Goal: Task Accomplishment & Management: Complete application form

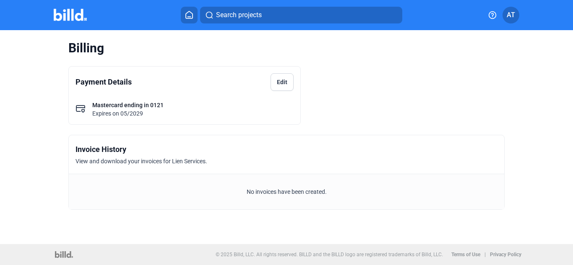
click at [76, 16] on img at bounding box center [70, 15] width 33 height 12
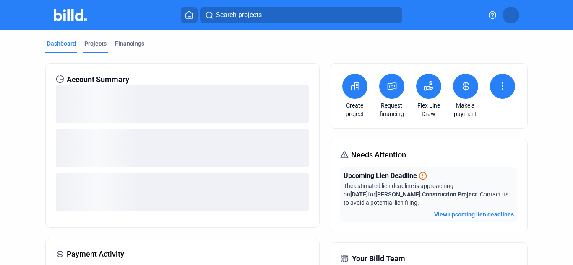
click at [93, 40] on div "Projects" at bounding box center [95, 43] width 22 height 8
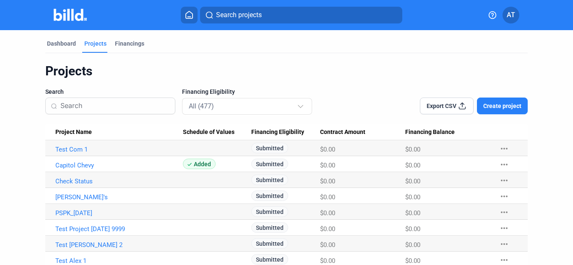
scroll to position [42, 0]
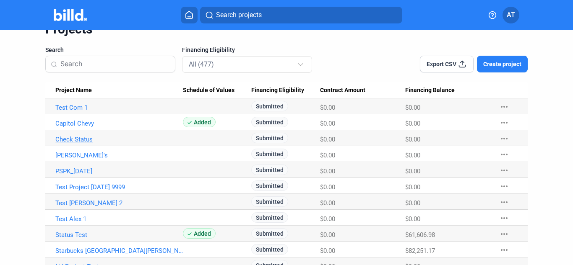
click at [80, 138] on link "Check Status" at bounding box center [118, 140] width 127 height 8
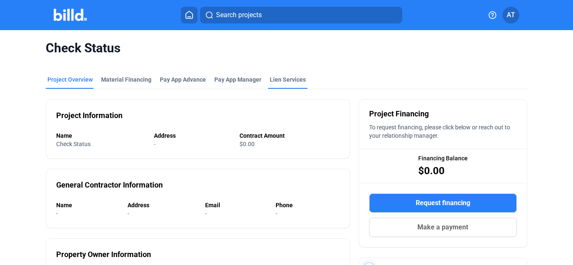
click at [299, 62] on div "Check Status" at bounding box center [286, 48] width 481 height 36
click at [287, 80] on div "Lien Services" at bounding box center [288, 79] width 36 height 8
click at [294, 83] on div "Lien Services" at bounding box center [288, 79] width 36 height 8
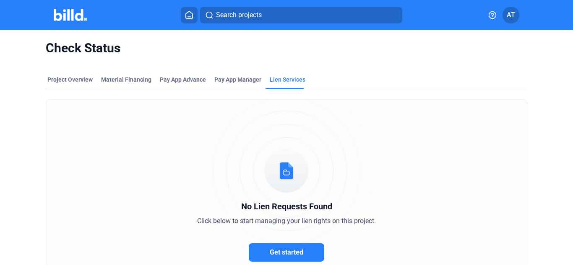
click at [302, 261] on button "Get started" at bounding box center [286, 253] width 75 height 18
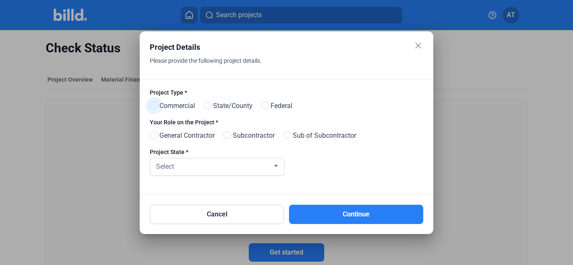
click at [187, 107] on span "Commercial" at bounding box center [175, 106] width 39 height 10
click at [156, 107] on input "Commercial" at bounding box center [153, 106] width 6 height 6
radio input "true"
click at [185, 139] on span "General Contractor" at bounding box center [185, 136] width 59 height 10
click at [156, 139] on input "General Contractor" at bounding box center [153, 136] width 6 height 6
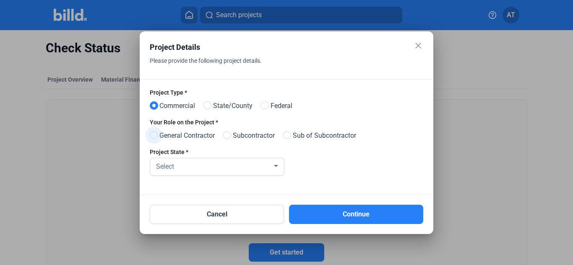
radio input "true"
click at [185, 168] on div "Select" at bounding box center [213, 166] width 118 height 12
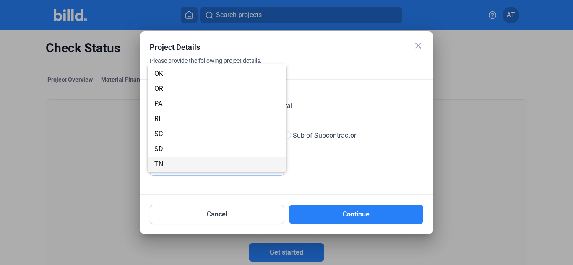
scroll to position [584, 0]
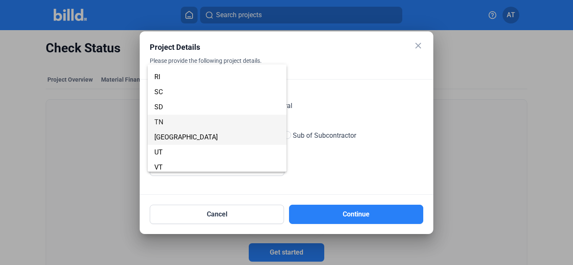
click at [179, 136] on span "[GEOGRAPHIC_DATA]" at bounding box center [216, 137] width 125 height 15
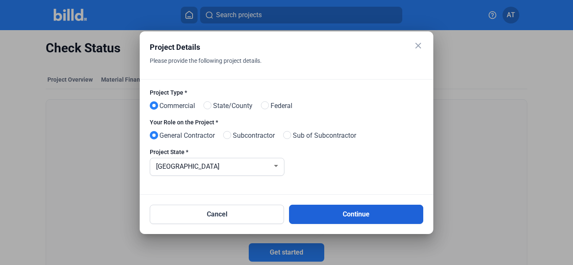
click at [325, 220] on button "Continue" at bounding box center [356, 214] width 134 height 19
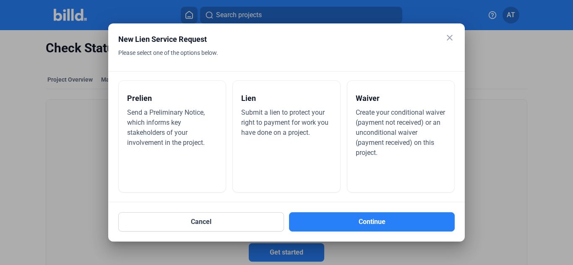
click at [369, 148] on div "Create your conditional waiver (payment not received) or an unconditional waive…" at bounding box center [401, 133] width 90 height 50
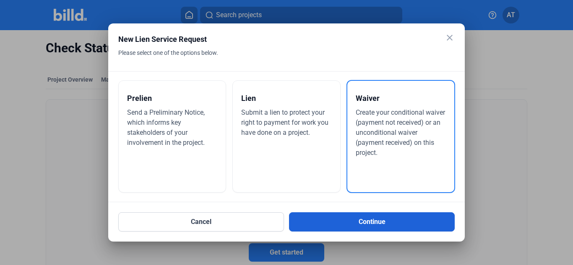
click at [361, 222] on button "Continue" at bounding box center [372, 222] width 166 height 19
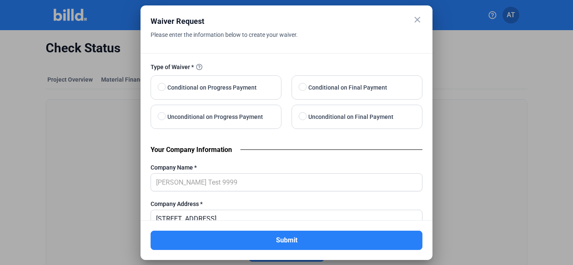
click at [197, 90] on span "Conditional on Progress Payment" at bounding box center [210, 88] width 93 height 10
click at [164, 90] on input "Conditional on Progress Payment" at bounding box center [161, 87] width 6 height 6
radio input "true"
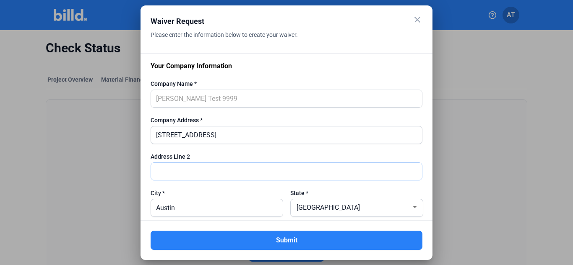
click at [190, 168] on input "text" at bounding box center [286, 171] width 271 height 17
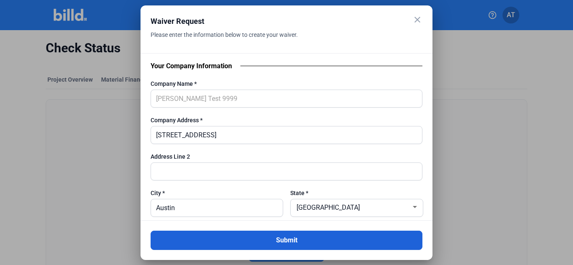
click at [263, 240] on button "Submit" at bounding box center [287, 240] width 272 height 19
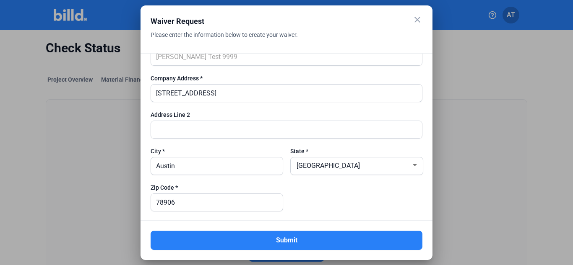
scroll to position [168, 0]
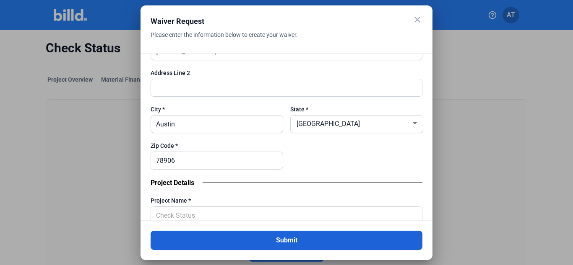
click at [283, 236] on button "Submit" at bounding box center [287, 240] width 272 height 19
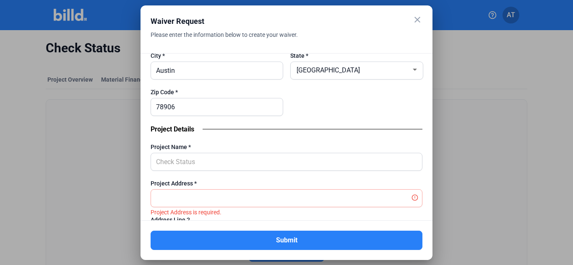
scroll to position [294, 0]
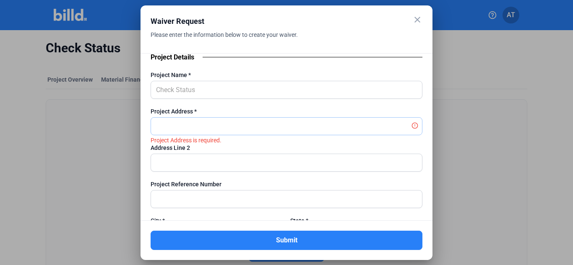
click at [213, 130] on input "text" at bounding box center [282, 126] width 262 height 17
type input "qwerty"
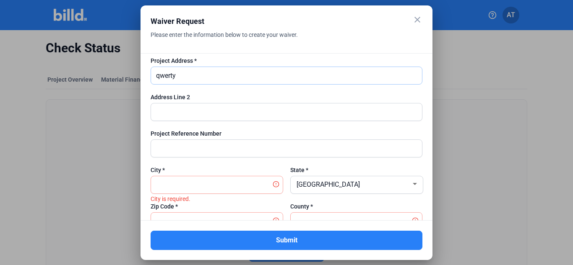
scroll to position [419, 0]
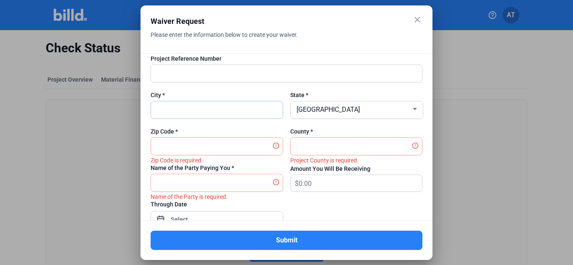
click at [211, 112] on input "text" at bounding box center [217, 109] width 132 height 17
type input "[GEOGRAPHIC_DATA]"
click at [227, 147] on input "text" at bounding box center [212, 146] width 123 height 17
type input "21312"
click at [314, 153] on input "text" at bounding box center [352, 146] width 123 height 17
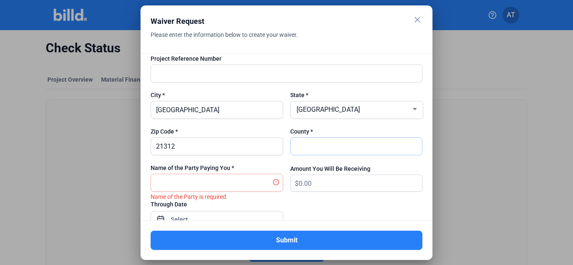
type input "[GEOGRAPHIC_DATA]"
click at [200, 185] on input "text" at bounding box center [212, 182] width 123 height 17
type input "[PERSON_NAME]"
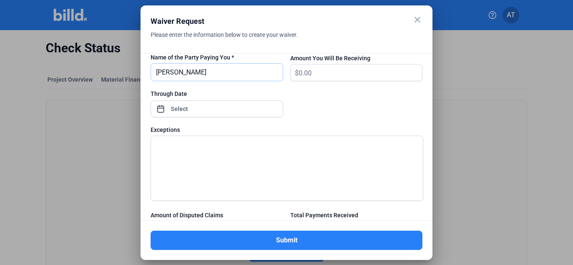
scroll to position [545, 0]
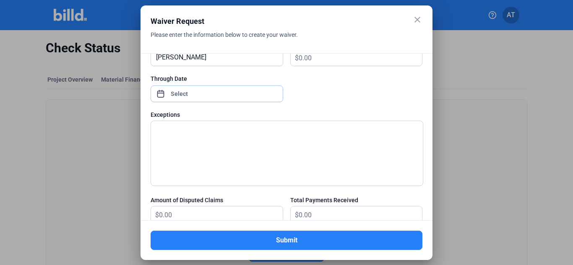
click at [186, 94] on div "close Waiver Request Please enter the information below to create your waiver. …" at bounding box center [286, 132] width 573 height 265
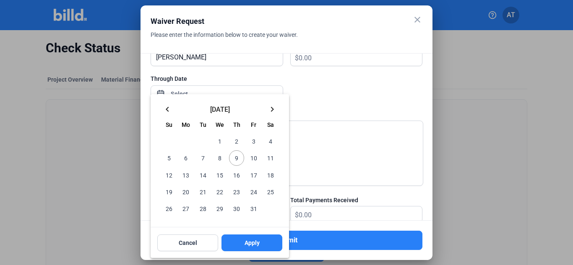
click at [396, 82] on div at bounding box center [286, 132] width 573 height 265
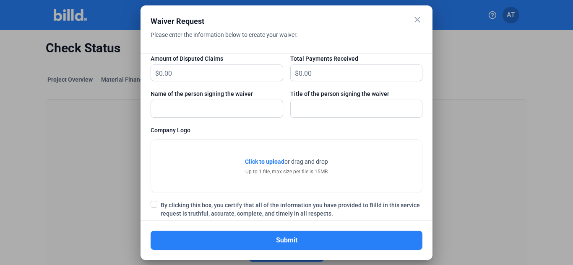
scroll to position [703, 0]
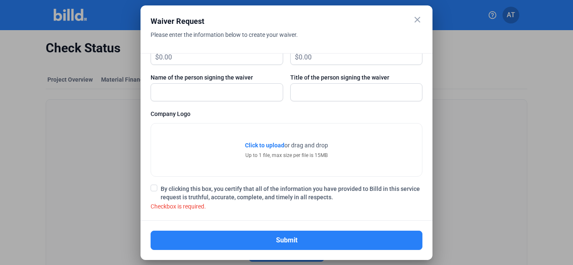
click at [153, 190] on span at bounding box center [154, 188] width 7 height 7
click at [0, 0] on input "By clicking this box, you certify that all of the information you have provided…" at bounding box center [0, 0] width 0 height 0
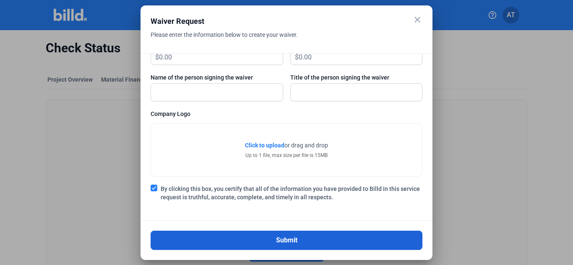
click at [292, 241] on button "Submit" at bounding box center [287, 240] width 272 height 19
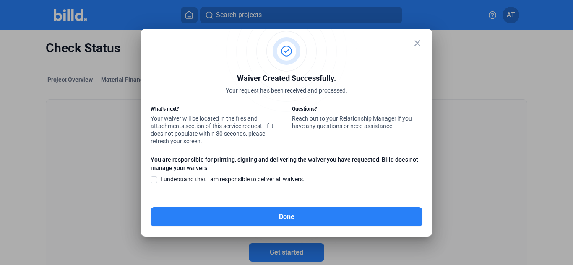
click at [153, 182] on span at bounding box center [154, 180] width 7 height 7
click at [0, 0] on input "I understand that I am responsible to deliver all waivers." at bounding box center [0, 0] width 0 height 0
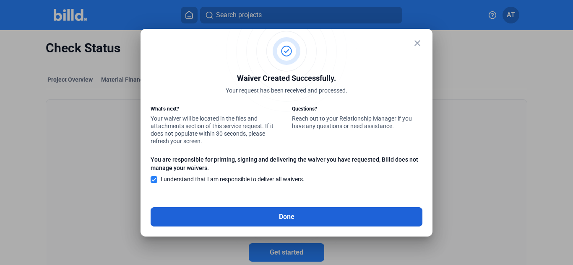
click at [275, 215] on button "Done" at bounding box center [287, 217] width 272 height 19
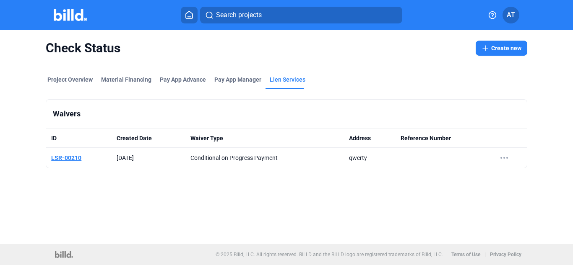
click at [70, 157] on link "LSR-00210" at bounding box center [66, 158] width 30 height 7
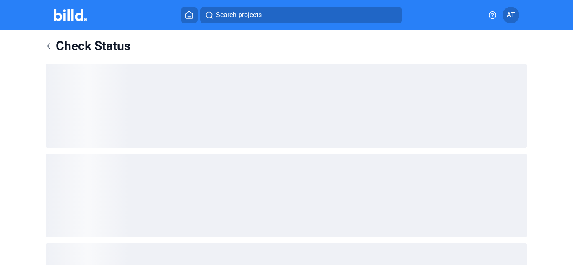
type input "[PERSON_NAME] Test 9999"
type input "[STREET_ADDRESS]"
type input "Austin"
type input "[GEOGRAPHIC_DATA]"
type input "78906"
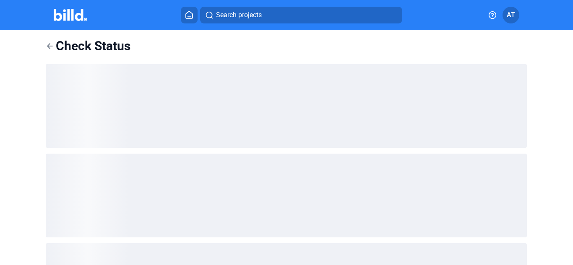
type input "Check Status"
type input "qwerty"
type input "[GEOGRAPHIC_DATA]"
type input "21312"
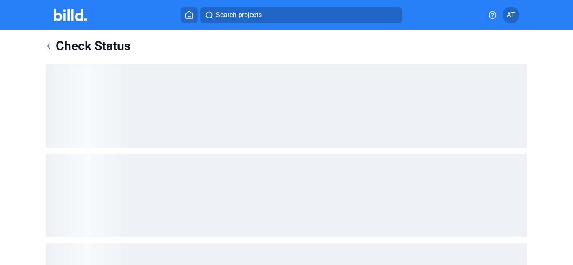
type input "[GEOGRAPHIC_DATA]"
type input "[PERSON_NAME]"
type input "0"
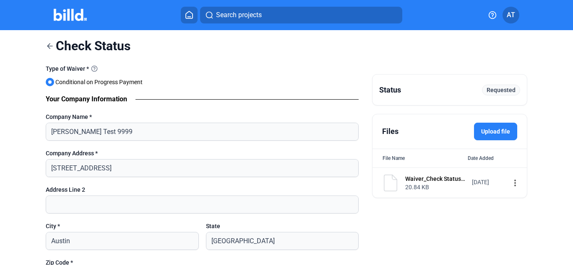
click at [510, 185] on mat-icon "more_vert" at bounding box center [515, 183] width 10 height 10
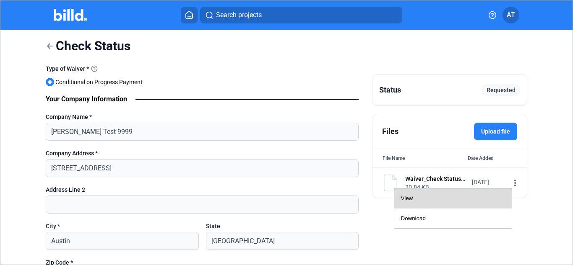
click at [434, 200] on div "View" at bounding box center [453, 199] width 104 height 20
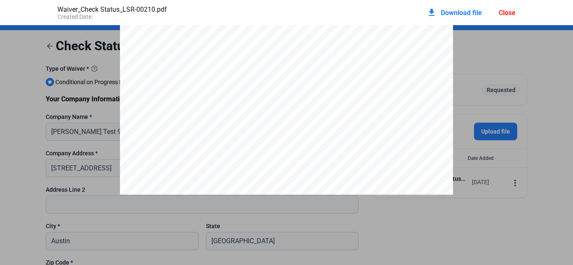
scroll to position [57, 0]
click at [508, 12] on div "Close" at bounding box center [507, 13] width 17 height 8
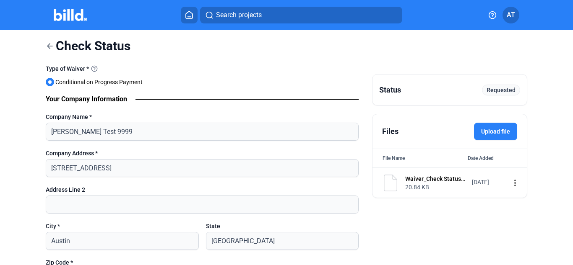
click at [510, 185] on mat-icon "more_vert" at bounding box center [515, 183] width 10 height 10
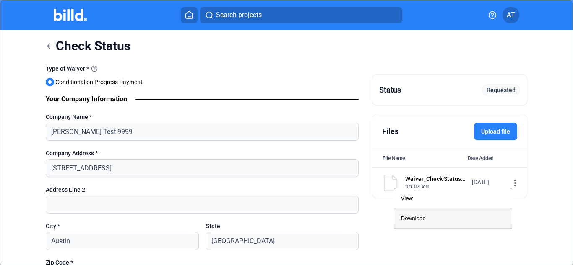
click at [438, 218] on button "Download" at bounding box center [452, 219] width 117 height 20
